Goal: Information Seeking & Learning: Learn about a topic

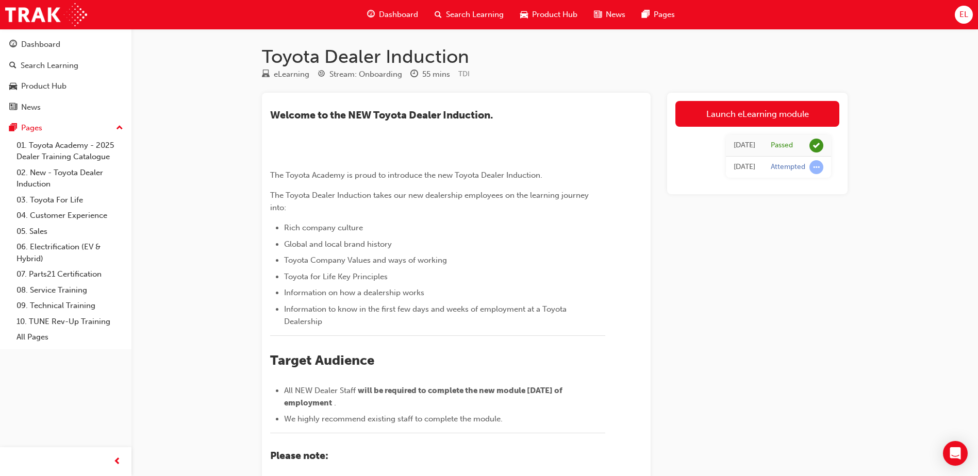
click at [368, 13] on span "guage-icon" at bounding box center [371, 14] width 8 height 13
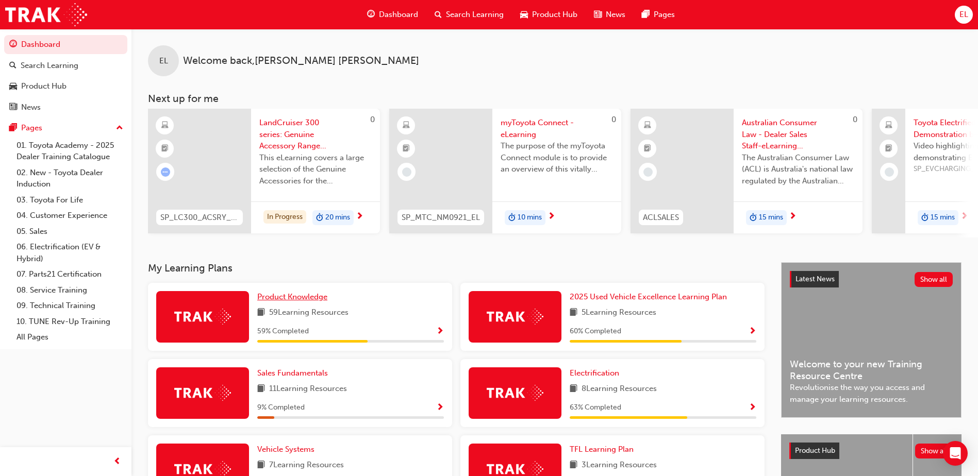
click at [306, 236] on span "Product Knowledge" at bounding box center [292, 296] width 70 height 9
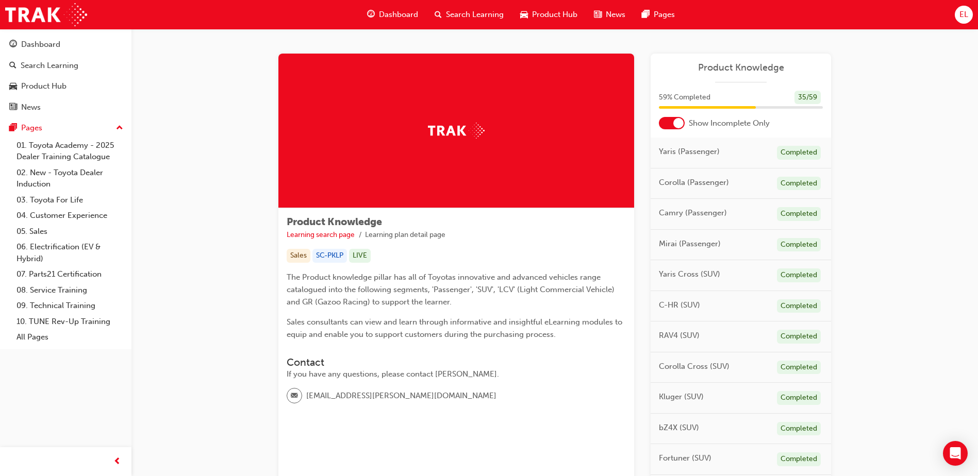
click at [515, 125] on div at bounding box center [678, 123] width 10 height 10
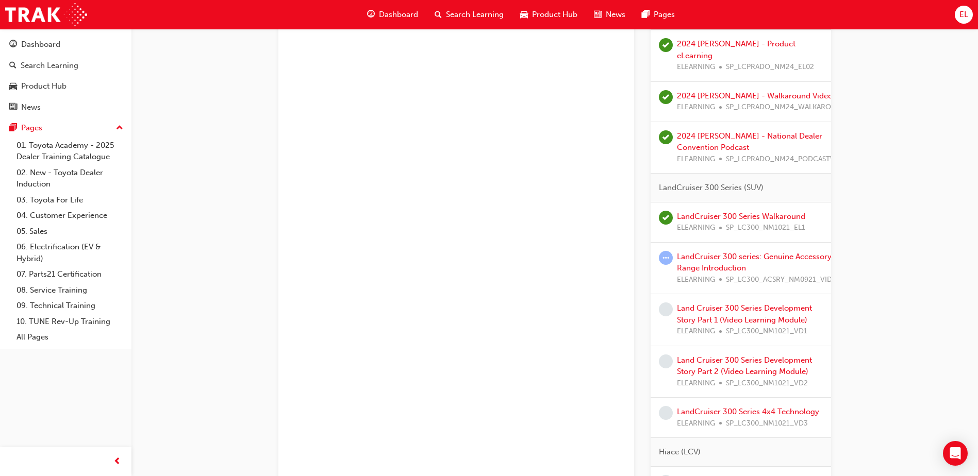
scroll to position [1804, 0]
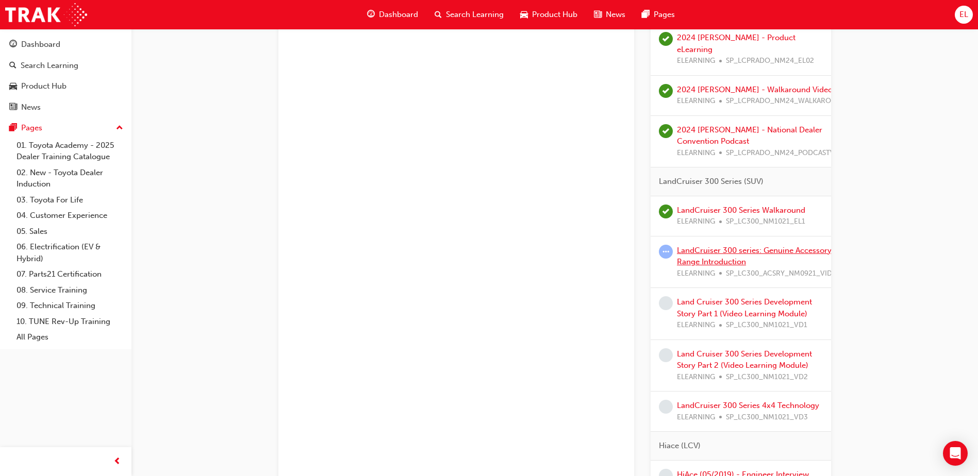
click at [515, 236] on link "LandCruiser 300 series: Genuine Accessory Range Introduction" at bounding box center [754, 256] width 155 height 21
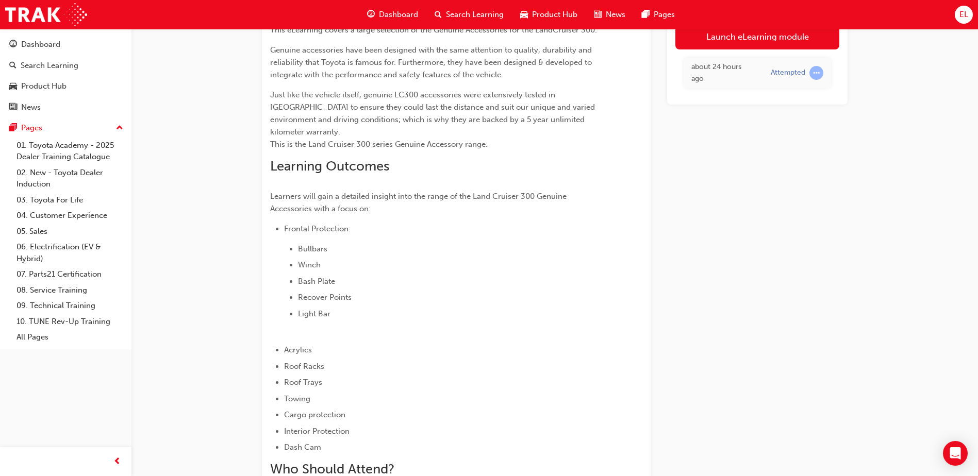
scroll to position [79, 0]
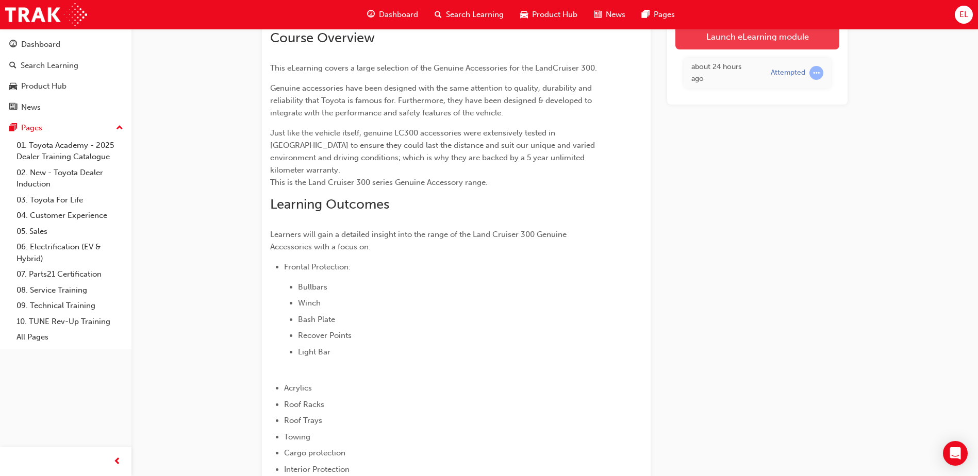
click at [515, 37] on link "Launch eLearning module" at bounding box center [757, 37] width 164 height 26
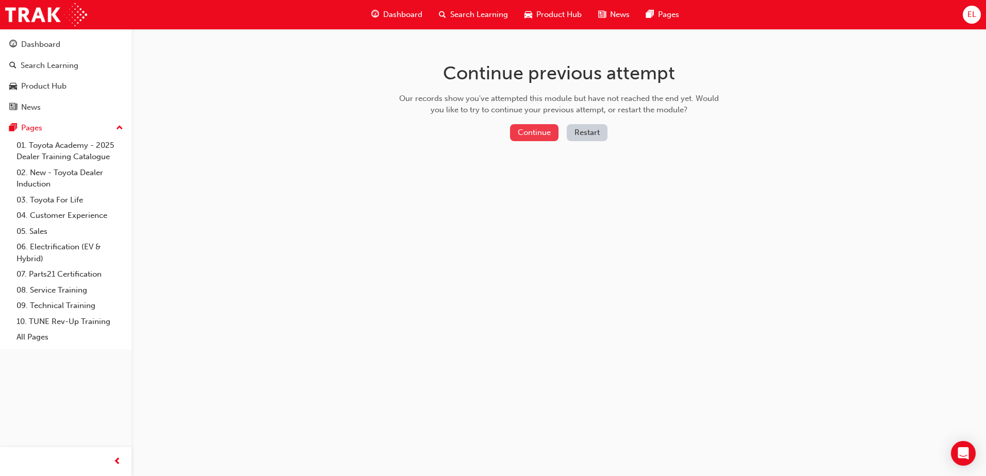
click at [515, 130] on button "Continue" at bounding box center [534, 132] width 48 height 17
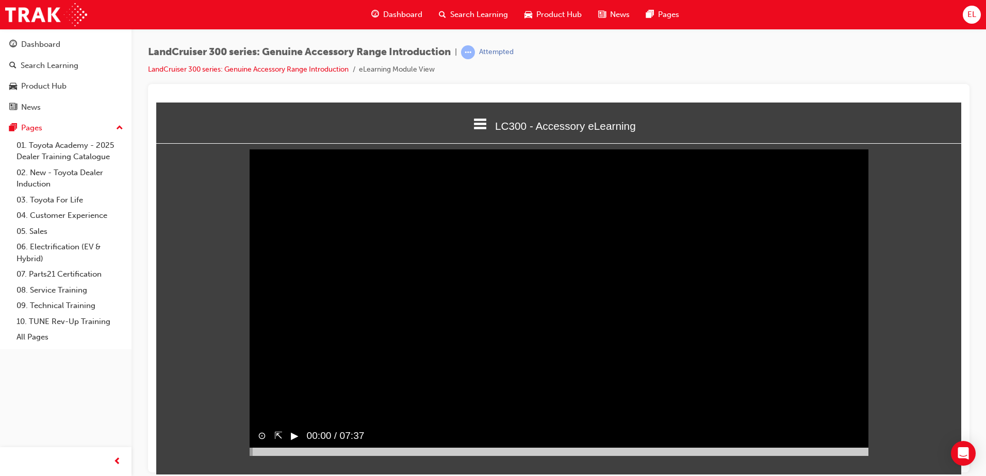
click at [515, 236] on video "Sorry, your browser does not support embedded videos. Download Instead" at bounding box center [559, 300] width 619 height 309
click at [291, 236] on button "‖" at bounding box center [293, 435] width 5 height 15
click at [515, 236] on video "Sorry, your browser does not support embedded videos. Download Instead" at bounding box center [559, 300] width 619 height 309
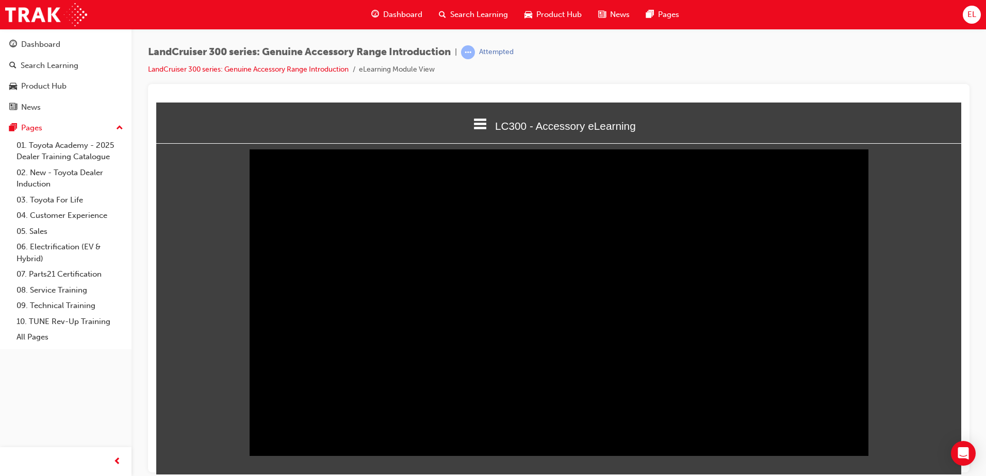
click at [292, 236] on button "‖" at bounding box center [293, 435] width 5 height 15
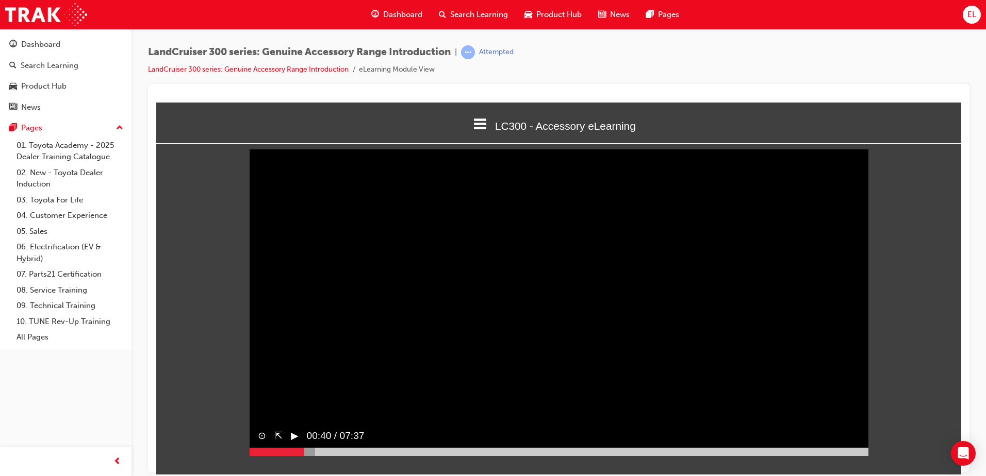
click at [296, 236] on button "▶︎" at bounding box center [295, 435] width 8 height 15
click at [515, 236] on video "Sorry, your browser does not support embedded videos. Download Instead" at bounding box center [559, 300] width 619 height 309
click at [299, 236] on button "▶︎" at bounding box center [295, 435] width 8 height 15
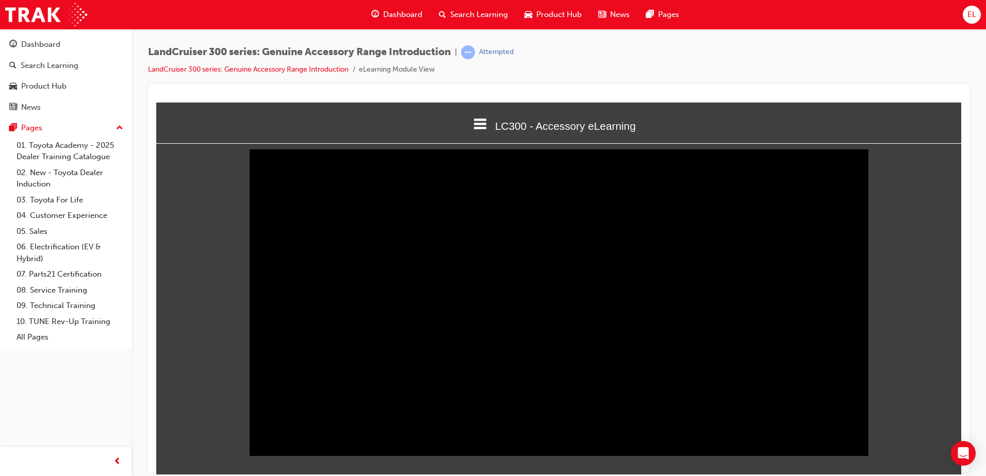
click at [289, 236] on div "‖" at bounding box center [289, 435] width 13 height 23
